Goal: Task Accomplishment & Management: Manage account settings

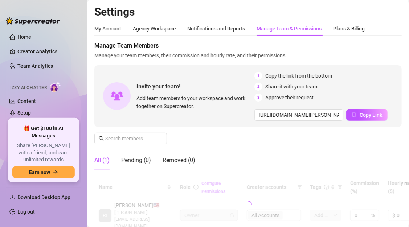
click at [256, 137] on div "Manage Team Members Manage your team members, their commission and hourly rate,…" at bounding box center [248, 108] width 308 height 135
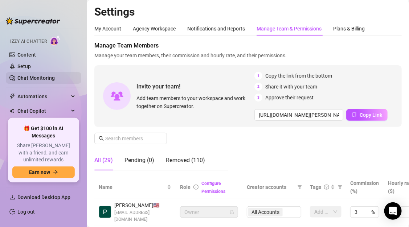
scroll to position [76, 0]
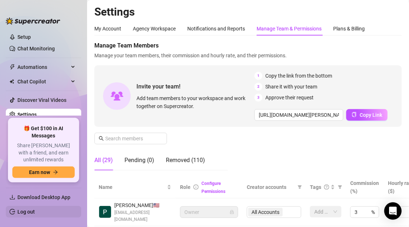
click at [31, 209] on link "Log out" at bounding box center [25, 212] width 17 height 6
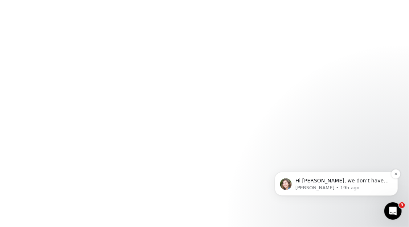
click at [344, 183] on p "Hi Dwight, we don’t have this option available right now, but I’ll share your r…" at bounding box center [342, 180] width 94 height 7
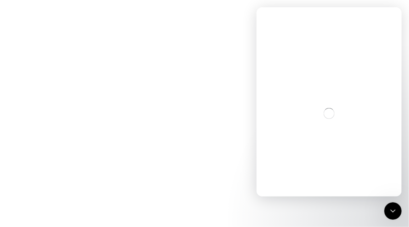
click at [250, 143] on body at bounding box center [204, 113] width 409 height 227
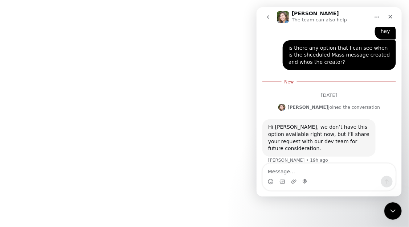
scroll to position [115, 0]
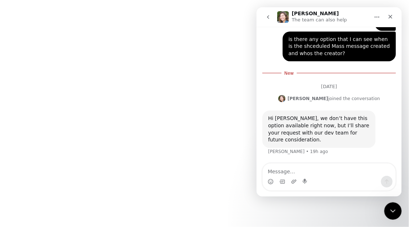
click at [199, 125] on body at bounding box center [204, 113] width 409 height 227
click at [270, 21] on button "go back" at bounding box center [268, 17] width 14 height 14
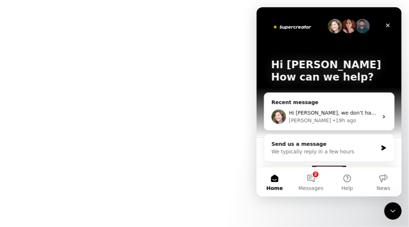
scroll to position [0, 0]
click at [390, 24] on icon "Close" at bounding box center [388, 25] width 6 height 6
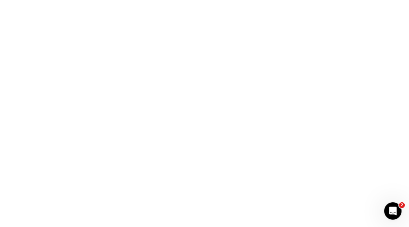
click at [312, 130] on body "2" at bounding box center [204, 113] width 409 height 227
click at [260, 63] on body "2" at bounding box center [204, 113] width 409 height 227
click at [227, 95] on body "2" at bounding box center [204, 113] width 409 height 227
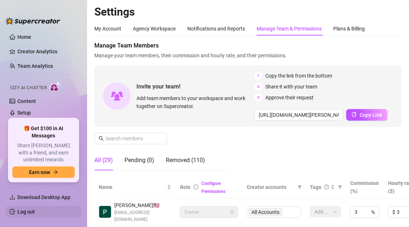
click at [35, 212] on link "Log out" at bounding box center [25, 212] width 17 height 6
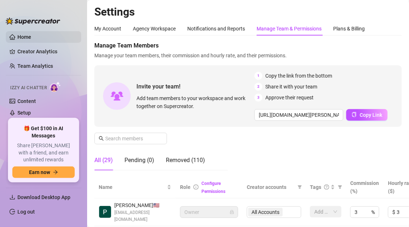
click at [31, 39] on link "Home" at bounding box center [24, 37] width 14 height 6
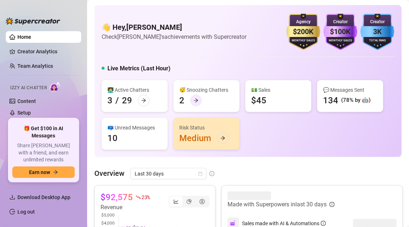
click at [198, 102] on icon "arrow-right" at bounding box center [196, 100] width 5 height 5
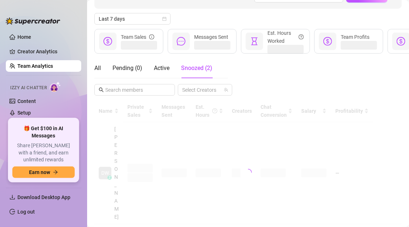
scroll to position [95, 0]
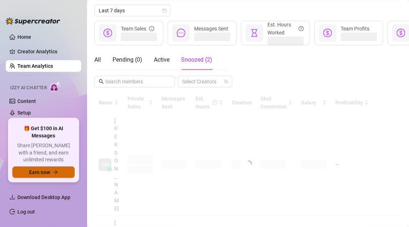
click at [55, 175] on icon "arrow-right" at bounding box center [55, 172] width 5 height 5
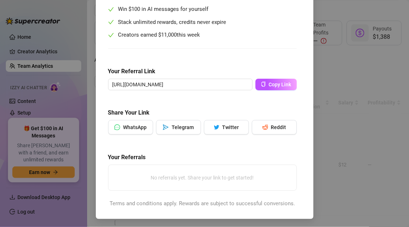
scroll to position [0, 0]
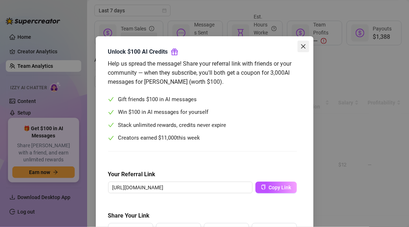
click at [298, 48] on span "Close" at bounding box center [304, 47] width 12 height 6
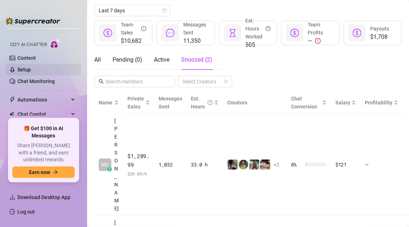
scroll to position [76, 0]
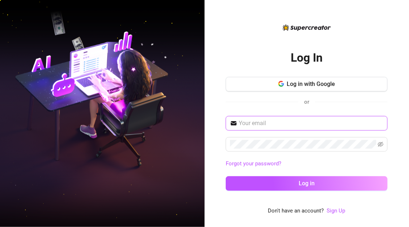
click at [315, 120] on input "text" at bounding box center [311, 123] width 145 height 9
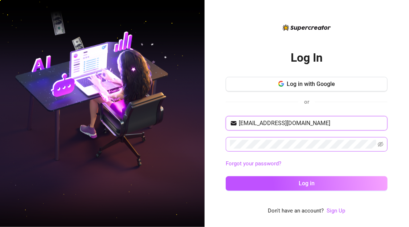
type input "[EMAIL_ADDRESS][DOMAIN_NAME]"
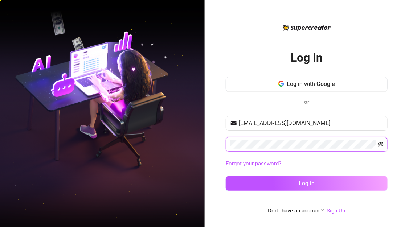
click at [383, 146] on icon "eye-invisible" at bounding box center [381, 145] width 6 height 6
click at [383, 146] on icon "eye" at bounding box center [381, 145] width 6 height 6
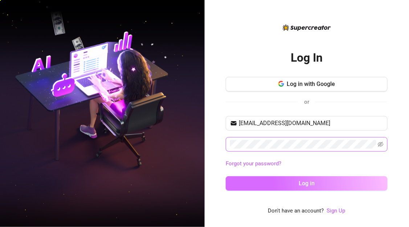
click at [360, 183] on button "Log in" at bounding box center [307, 184] width 162 height 15
